Goal: Task Accomplishment & Management: Use online tool/utility

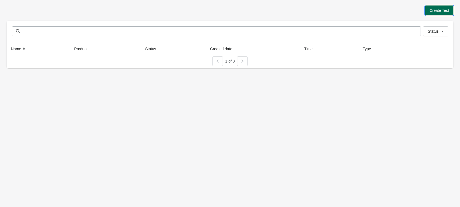
click at [439, 12] on span "Create Test" at bounding box center [439, 10] width 19 height 4
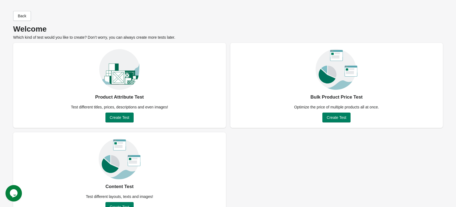
scroll to position [15, 0]
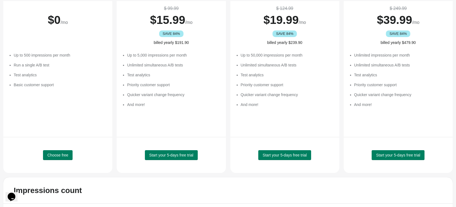
scroll to position [82, 0]
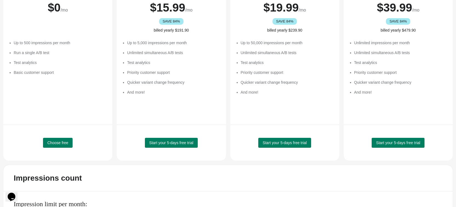
click at [55, 148] on div "Choose free" at bounding box center [57, 143] width 95 height 22
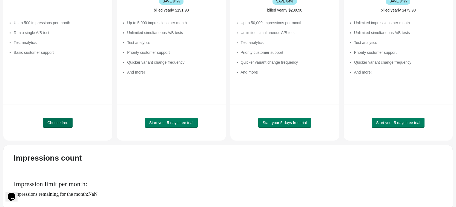
scroll to position [110, 0]
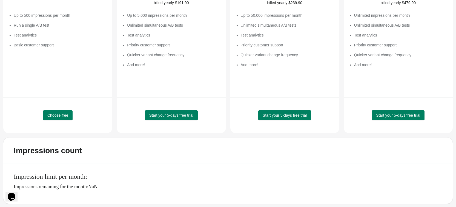
click at [62, 107] on div "Choose free" at bounding box center [57, 115] width 95 height 22
click at [62, 115] on span "Choose free" at bounding box center [57, 115] width 21 height 4
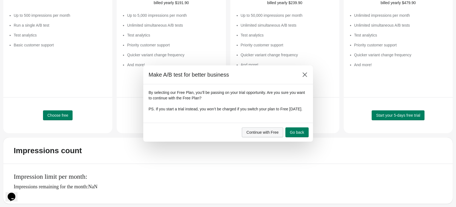
click at [248, 134] on span "Continue with Free" at bounding box center [263, 132] width 32 height 4
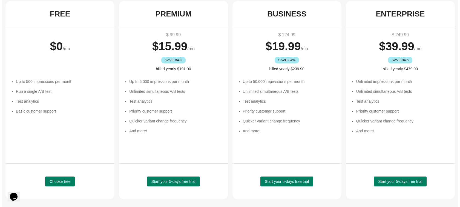
scroll to position [0, 0]
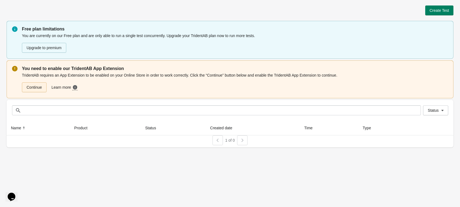
click at [36, 85] on link "Continue" at bounding box center [34, 87] width 25 height 10
click at [39, 86] on link "Continue" at bounding box center [34, 87] width 25 height 10
click at [447, 8] on span "Create Test" at bounding box center [439, 10] width 19 height 4
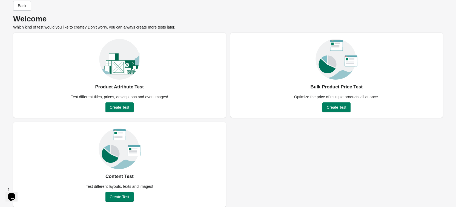
scroll to position [15, 0]
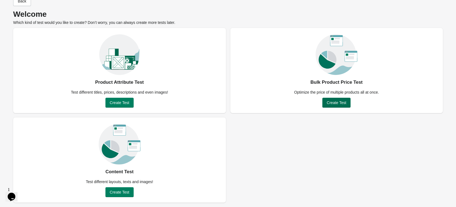
click at [335, 101] on span "Create Test" at bounding box center [336, 102] width 19 height 4
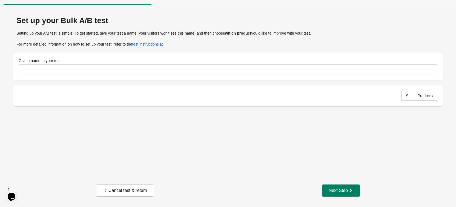
click at [385, 78] on div "Give a name to your test" at bounding box center [228, 65] width 430 height 27
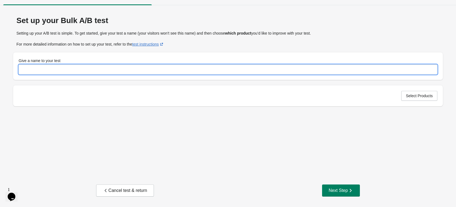
click at [379, 70] on input "Give a name to your test" at bounding box center [228, 69] width 419 height 10
type input "**********"
drag, startPoint x: 424, startPoint y: 106, endPoint x: 421, endPoint y: 98, distance: 9.4
click at [424, 104] on div "**********" at bounding box center [228, 60] width 430 height 98
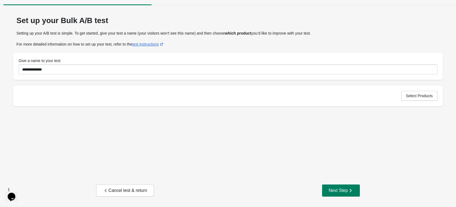
click at [420, 87] on div "Select Products" at bounding box center [228, 95] width 430 height 21
click at [422, 93] on span "Select Products" at bounding box center [419, 95] width 27 height 4
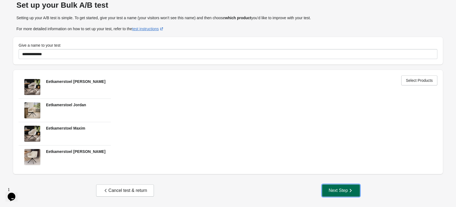
click at [339, 188] on div "Next Step" at bounding box center [341, 189] width 25 height 5
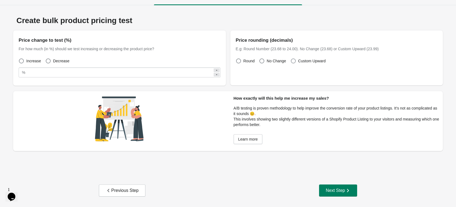
click at [311, 59] on span "Custom Upward" at bounding box center [311, 60] width 27 height 5
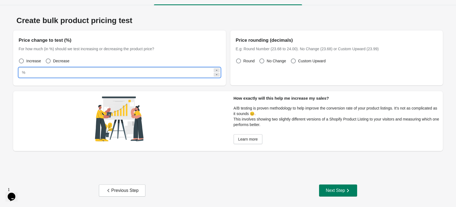
drag, startPoint x: 127, startPoint y: 73, endPoint x: 9, endPoint y: 68, distance: 117.9
click at [9, 68] on div "Create bulk product pricing test Price change to test (%) For how much (in %) s…" at bounding box center [228, 82] width 443 height 142
click at [105, 61] on div "Increase Decrease" at bounding box center [117, 59] width 206 height 12
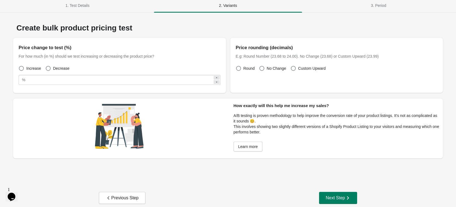
scroll to position [0, 0]
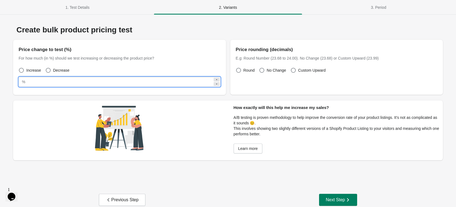
drag, startPoint x: 62, startPoint y: 79, endPoint x: -13, endPoint y: 75, distance: 76.0
click at [0, 75] on html "1. Test Details 2. Variants 3. Period 1. Test Details 2. Variants 3. Period Cre…" at bounding box center [228, 103] width 456 height 207
type input "**"
type input "****"
click at [202, 176] on div "Create bulk product pricing test Price change to test (%) For how much (in %) s…" at bounding box center [228, 102] width 443 height 165
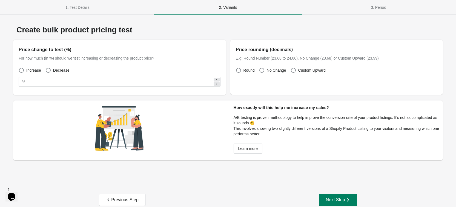
scroll to position [9, 0]
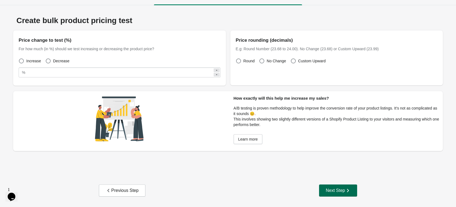
click at [345, 188] on icon "button" at bounding box center [347, 189] width 5 height 5
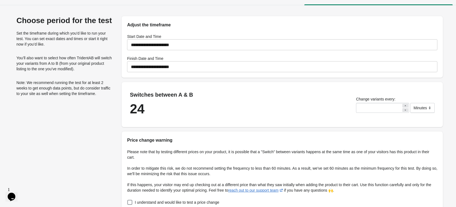
click at [211, 68] on input "**********" at bounding box center [282, 66] width 310 height 15
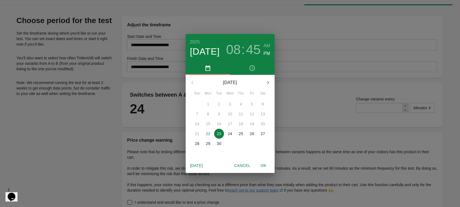
click at [266, 81] on icon "button" at bounding box center [268, 82] width 7 height 7
click at [219, 115] on p "7" at bounding box center [219, 113] width 2 height 5
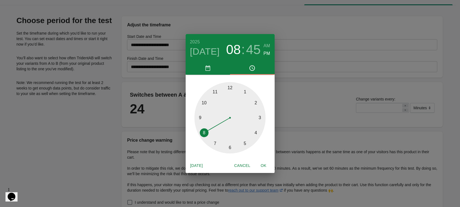
click at [266, 166] on span "OK" at bounding box center [263, 165] width 13 height 7
type input "**********"
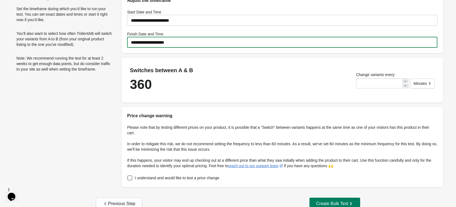
scroll to position [47, 0]
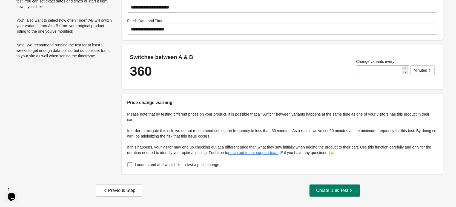
click at [160, 166] on span "I understand and would like to test a price change" at bounding box center [177, 164] width 84 height 5
drag, startPoint x: 370, startPoint y: 157, endPoint x: 121, endPoint y: 105, distance: 254.4
click at [122, 104] on div "Price change warning Please note that by testing different prices on your produ…" at bounding box center [282, 134] width 321 height 80
copy div "Price change warning Please note that by testing different prices on your produ…"
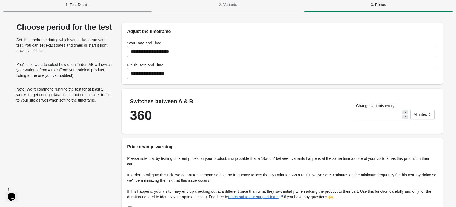
scroll to position [0, 0]
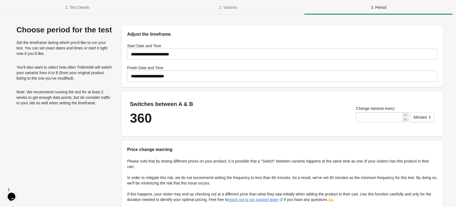
click at [78, 113] on div "Choose period for the test Set the timeframe during which you’d like to run you…" at bounding box center [65, 122] width 104 height 195
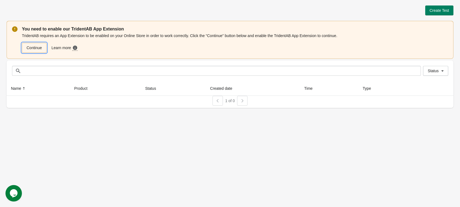
click at [39, 50] on link "Continue" at bounding box center [34, 48] width 25 height 10
click at [32, 48] on link "Continue" at bounding box center [34, 48] width 25 height 10
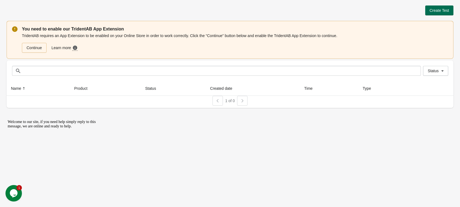
click at [432, 10] on span "Create Test" at bounding box center [439, 10] width 19 height 4
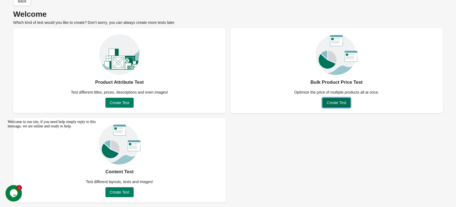
click at [339, 100] on span "Create Test" at bounding box center [336, 102] width 19 height 4
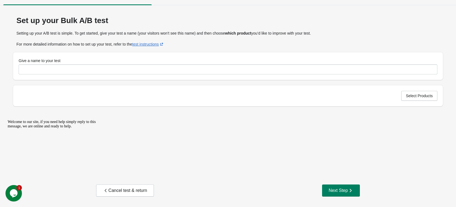
scroll to position [9, 0]
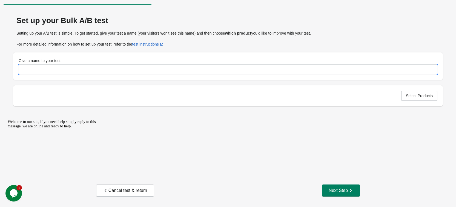
click at [331, 72] on input "Give a name to your test" at bounding box center [228, 69] width 419 height 10
type input "**********"
click at [413, 90] on div "Select Products" at bounding box center [228, 95] width 430 height 21
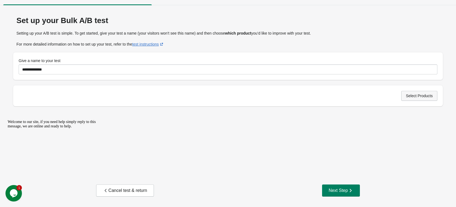
click at [415, 96] on span "Select Products" at bounding box center [419, 95] width 27 height 4
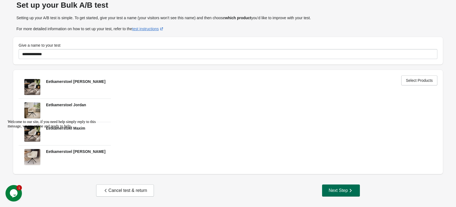
click at [355, 187] on button "Next Step" at bounding box center [341, 190] width 38 height 12
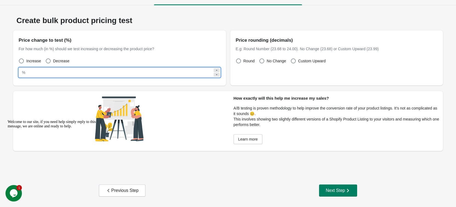
drag, startPoint x: 133, startPoint y: 72, endPoint x: -76, endPoint y: 59, distance: 209.7
click at [0, 59] on html "1. Test Details 2. Variants 3. Period 1. Test Details 2. Variants 3. Period Cre…" at bounding box center [228, 94] width 456 height 207
type input "**"
type input "****"
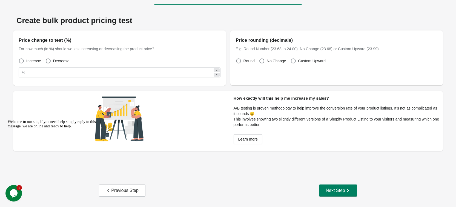
click at [314, 62] on span "Custom Upward" at bounding box center [311, 60] width 27 height 5
click at [340, 191] on div "Next Step" at bounding box center [338, 189] width 25 height 5
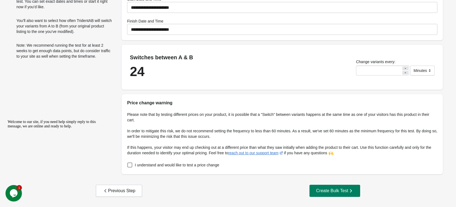
scroll to position [47, 0]
click at [139, 165] on span "I understand and would like to test a price change" at bounding box center [177, 164] width 84 height 5
click at [336, 191] on div "Create Bulk Test" at bounding box center [335, 189] width 38 height 5
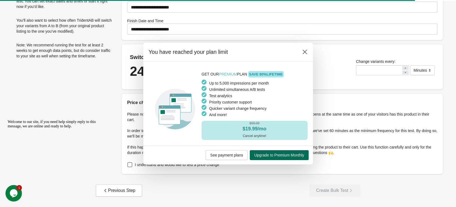
click at [277, 154] on span "Upgrade to Premium Monthly" at bounding box center [279, 155] width 50 height 4
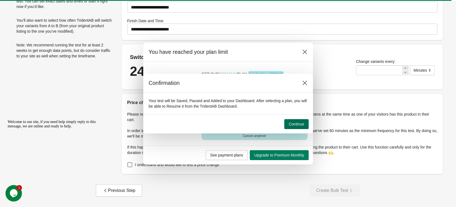
click at [296, 121] on button "Continue" at bounding box center [296, 124] width 24 height 10
click at [295, 119] on button "Continue" at bounding box center [296, 124] width 24 height 10
click at [294, 125] on span "Continue" at bounding box center [296, 124] width 15 height 4
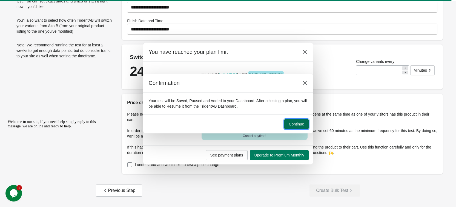
click at [294, 125] on span "Continue" at bounding box center [296, 124] width 15 height 4
click at [306, 84] on icon at bounding box center [304, 82] width 5 height 5
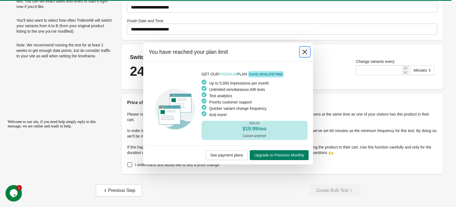
click at [306, 53] on icon at bounding box center [304, 52] width 4 height 4
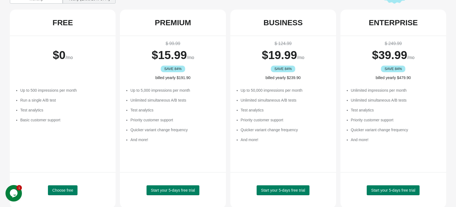
scroll to position [82, 0]
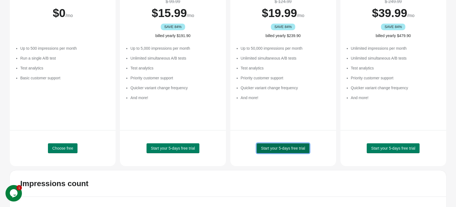
click at [282, 147] on span "Start your 5-days free trial" at bounding box center [283, 148] width 44 height 4
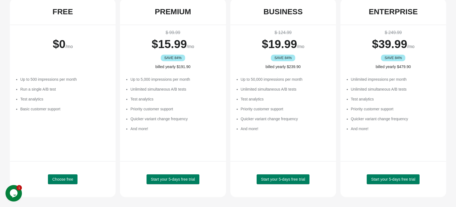
scroll to position [88, 0]
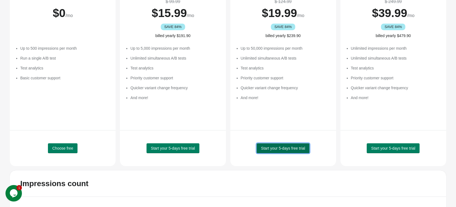
click at [278, 147] on span "Start your 5-days free trial" at bounding box center [283, 148] width 44 height 4
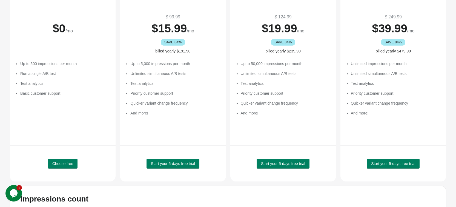
scroll to position [0, 0]
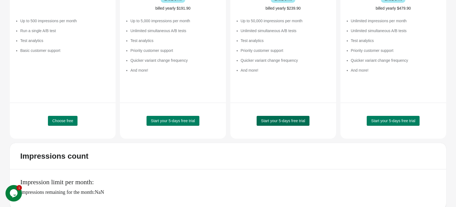
click at [279, 119] on span "Start your 5-days free trial" at bounding box center [283, 120] width 44 height 4
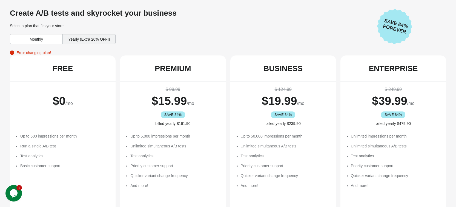
click at [100, 38] on div "Yearly (Extra 20% OFF!)" at bounding box center [89, 39] width 53 height 10
click at [84, 40] on div "Yearly (Extra 20% OFF!)" at bounding box center [89, 39] width 53 height 10
click at [42, 37] on div "Monthly" at bounding box center [36, 39] width 53 height 10
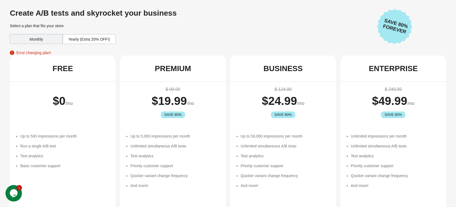
click at [88, 39] on div "Yearly (Extra 20% OFF!)" at bounding box center [89, 39] width 53 height 10
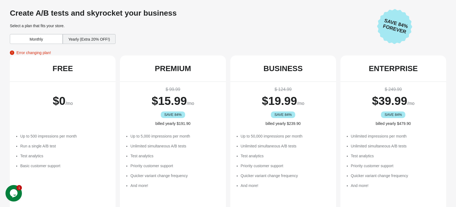
click at [45, 40] on div "Monthly" at bounding box center [36, 39] width 53 height 10
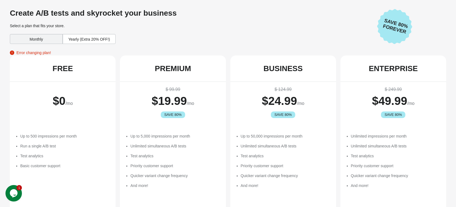
click at [85, 39] on div "Yearly (Extra 20% OFF!)" at bounding box center [89, 39] width 53 height 10
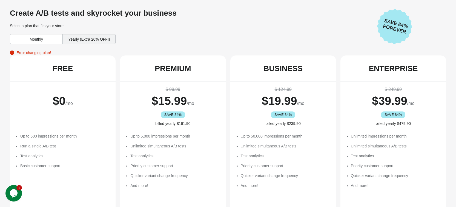
click at [33, 38] on div "Monthly" at bounding box center [36, 39] width 53 height 10
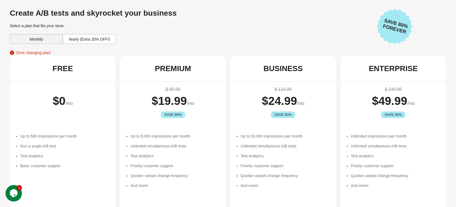
click at [36, 38] on div "Monthly" at bounding box center [36, 39] width 53 height 10
click at [43, 36] on div "Monthly" at bounding box center [36, 39] width 53 height 10
click at [244, 44] on div "Create A/B tests and skyrocket your business Select a plan that fits your store…" at bounding box center [191, 27] width 363 height 37
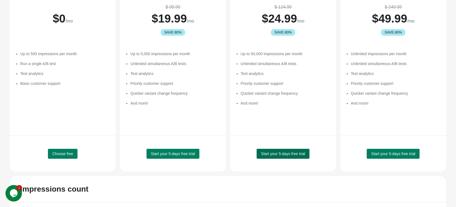
click at [286, 154] on span "Start your 5-days free trial" at bounding box center [283, 153] width 44 height 4
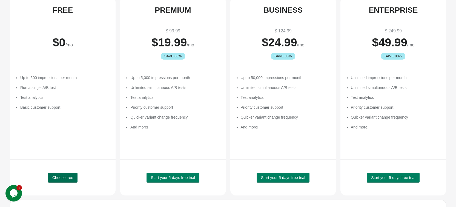
scroll to position [68, 0]
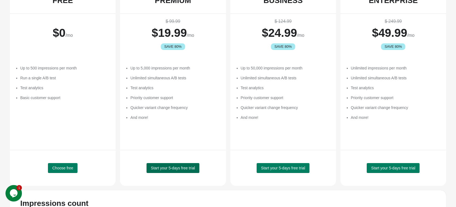
click at [182, 172] on button "Start your 5-days free trial" at bounding box center [173, 168] width 53 height 10
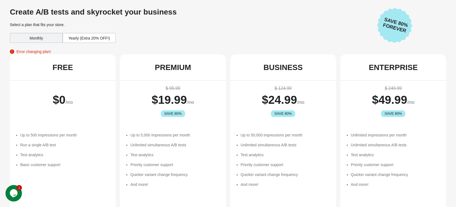
scroll to position [0, 0]
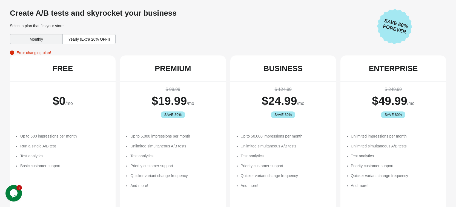
click at [35, 42] on div "Monthly" at bounding box center [36, 39] width 53 height 10
click at [85, 42] on div "Yearly (Extra 20% OFF!)" at bounding box center [89, 39] width 53 height 10
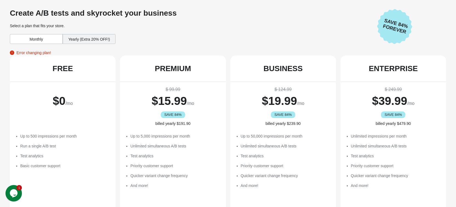
click at [42, 41] on div "Monthly" at bounding box center [36, 39] width 53 height 10
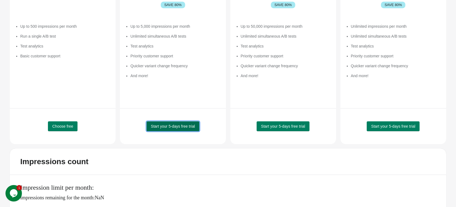
click at [171, 124] on span "Start your 5-days free trial" at bounding box center [173, 126] width 44 height 4
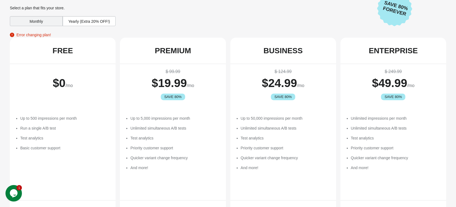
scroll to position [27, 0]
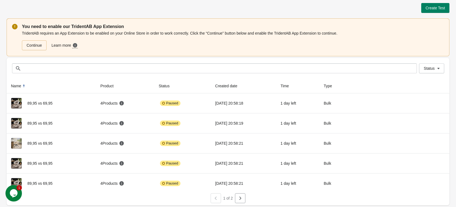
scroll to position [3, 0]
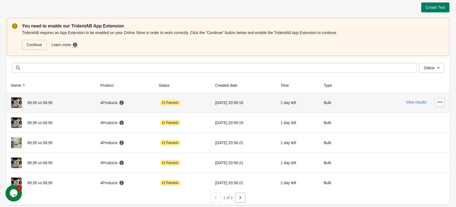
click at [440, 104] on icon "button" at bounding box center [439, 101] width 5 height 5
click at [436, 129] on span "Resume" at bounding box center [434, 127] width 14 height 5
click at [435, 129] on span "Resume" at bounding box center [434, 127] width 14 height 5
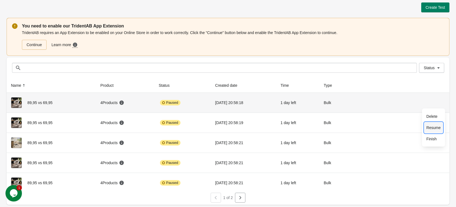
click at [435, 129] on span "Resume" at bounding box center [434, 127] width 14 height 5
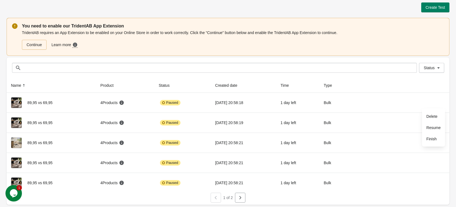
click at [381, 60] on div "Status Status" at bounding box center [228, 67] width 443 height 21
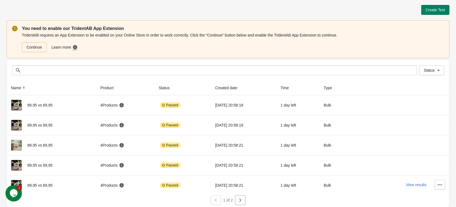
scroll to position [0, 0]
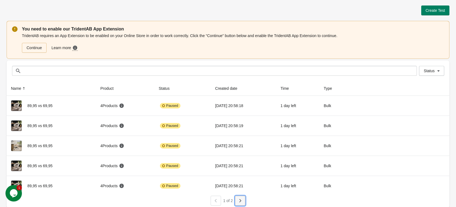
click at [244, 201] on button "button" at bounding box center [240, 200] width 10 height 10
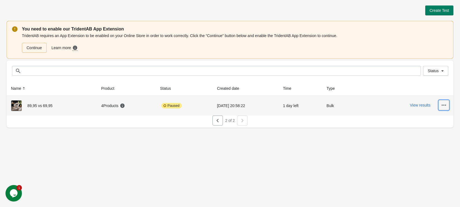
click at [445, 105] on icon "button" at bounding box center [443, 104] width 5 height 5
click at [437, 133] on button "Resume" at bounding box center [438, 130] width 19 height 11
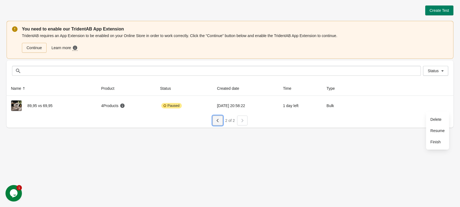
click at [221, 119] on button "button" at bounding box center [218, 120] width 10 height 10
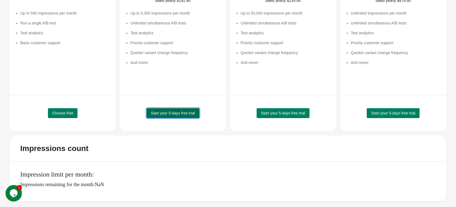
click at [184, 112] on span "Start your 5-days free trial" at bounding box center [173, 113] width 44 height 4
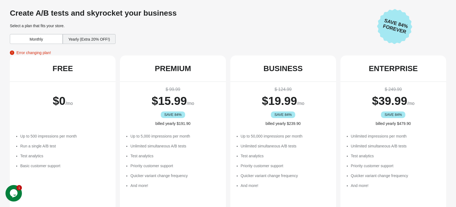
click at [35, 40] on div "Monthly" at bounding box center [36, 39] width 53 height 10
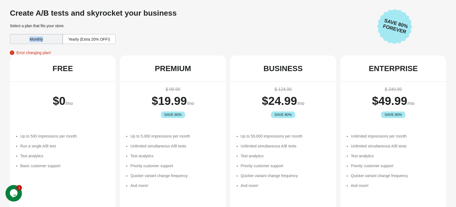
click at [35, 40] on div "Monthly" at bounding box center [36, 39] width 53 height 10
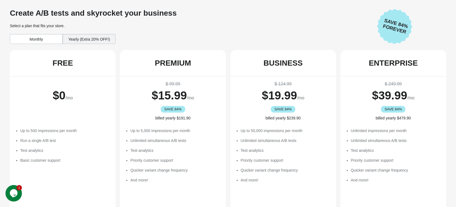
click at [99, 37] on div "Yearly (Extra 20% OFF!)" at bounding box center [89, 39] width 53 height 10
click at [63, 42] on div "Yearly (Extra 20% OFF!)" at bounding box center [89, 39] width 53 height 10
click at [45, 40] on div "Monthly" at bounding box center [36, 39] width 53 height 10
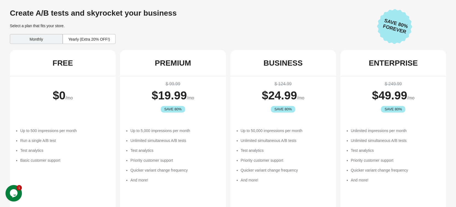
click at [45, 40] on div "Monthly" at bounding box center [36, 39] width 53 height 10
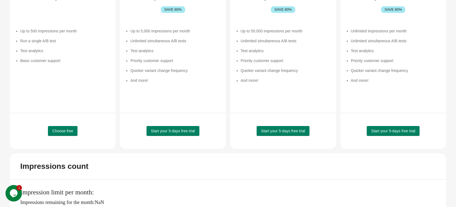
scroll to position [110, 0]
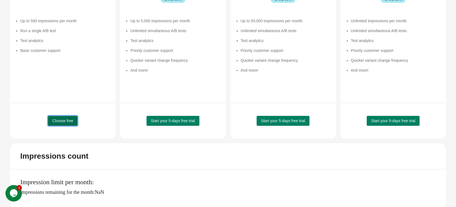
click at [64, 121] on span "Choose free" at bounding box center [62, 120] width 21 height 4
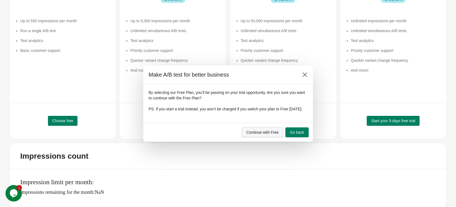
click at [266, 134] on span "Continue with Free" at bounding box center [263, 132] width 32 height 4
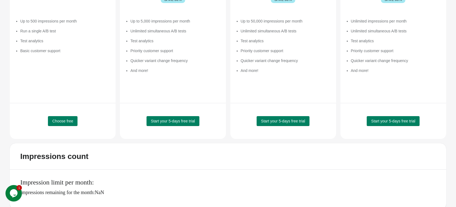
scroll to position [115, 0]
click at [165, 115] on div "Start your 5-days free trial" at bounding box center [173, 121] width 92 height 22
click at [169, 120] on span "Start your 5-days free trial" at bounding box center [173, 120] width 44 height 4
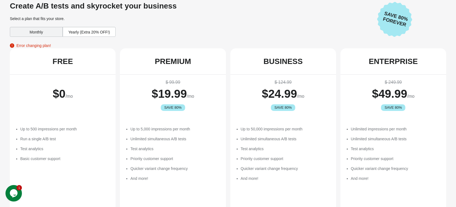
scroll to position [0, 0]
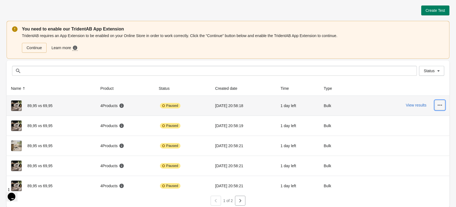
click at [441, 101] on button "button" at bounding box center [440, 105] width 10 height 10
click at [436, 131] on span "Resume" at bounding box center [434, 130] width 14 height 5
click at [436, 122] on span "Delete" at bounding box center [434, 118] width 14 height 5
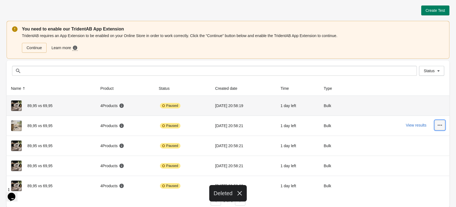
click at [443, 127] on icon "button" at bounding box center [439, 124] width 5 height 5
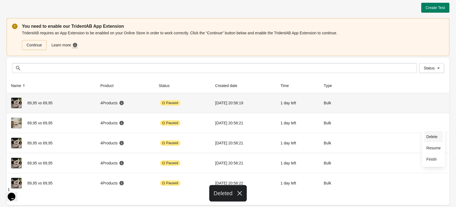
scroll to position [3, 0]
click at [435, 140] on button "Delete" at bounding box center [433, 135] width 19 height 11
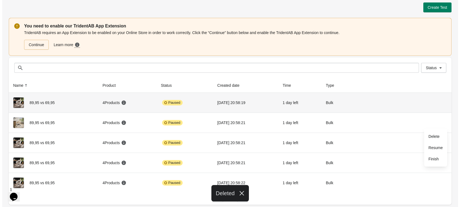
scroll to position [0, 0]
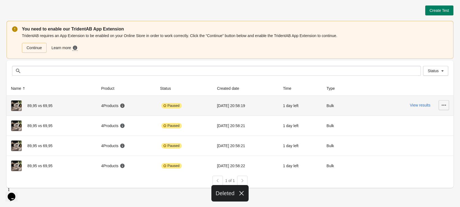
click at [443, 104] on icon "button" at bounding box center [443, 104] width 5 height 5
click at [448, 115] on ul "Delete Resume Finish" at bounding box center [437, 130] width 23 height 38
click at [445, 116] on button "Delete" at bounding box center [438, 118] width 19 height 11
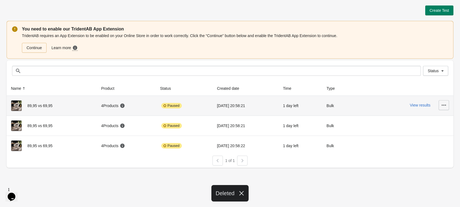
click at [445, 105] on icon "button" at bounding box center [443, 104] width 5 height 5
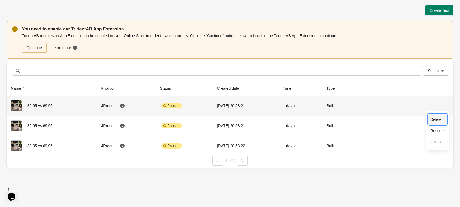
click at [442, 119] on span "Delete" at bounding box center [438, 118] width 14 height 5
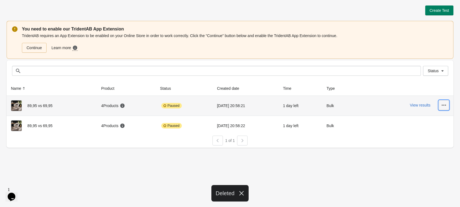
drag, startPoint x: 446, startPoint y: 101, endPoint x: 447, endPoint y: 110, distance: 8.2
click at [446, 102] on button "button" at bounding box center [444, 105] width 10 height 10
click at [447, 116] on button "Delete" at bounding box center [438, 118] width 19 height 11
